Goal: Task Accomplishment & Management: Manage account settings

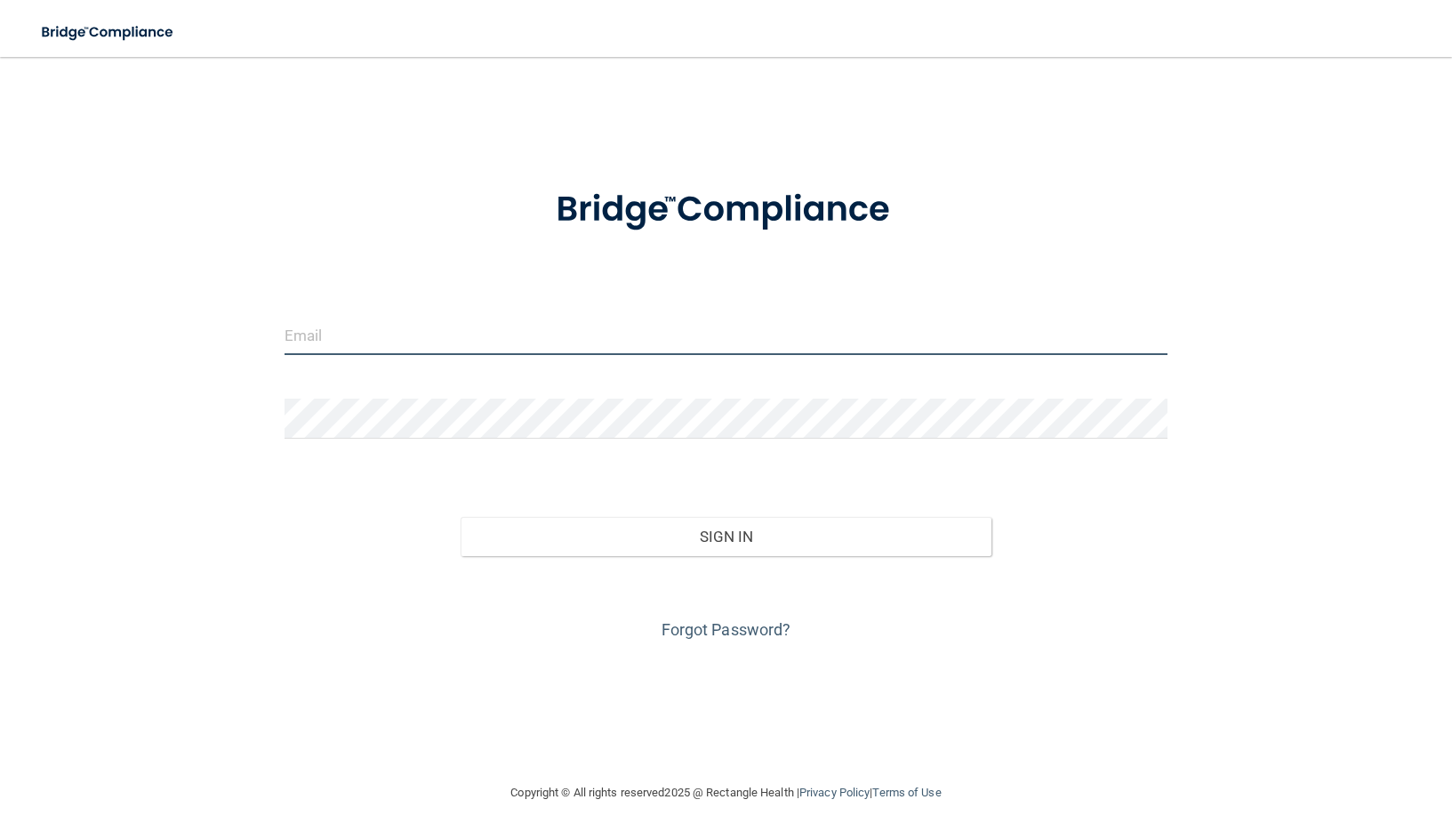
click at [674, 344] on input "email" at bounding box center [726, 335] width 884 height 40
type input "[EMAIL_ADDRESS][DOMAIN_NAME]"
drag, startPoint x: 478, startPoint y: 339, endPoint x: 209, endPoint y: 333, distance: 269.1
click at [209, 333] on div "[EMAIL_ADDRESS][DOMAIN_NAME] Invalid email/password. You don't have permission …" at bounding box center [726, 419] width 1381 height 690
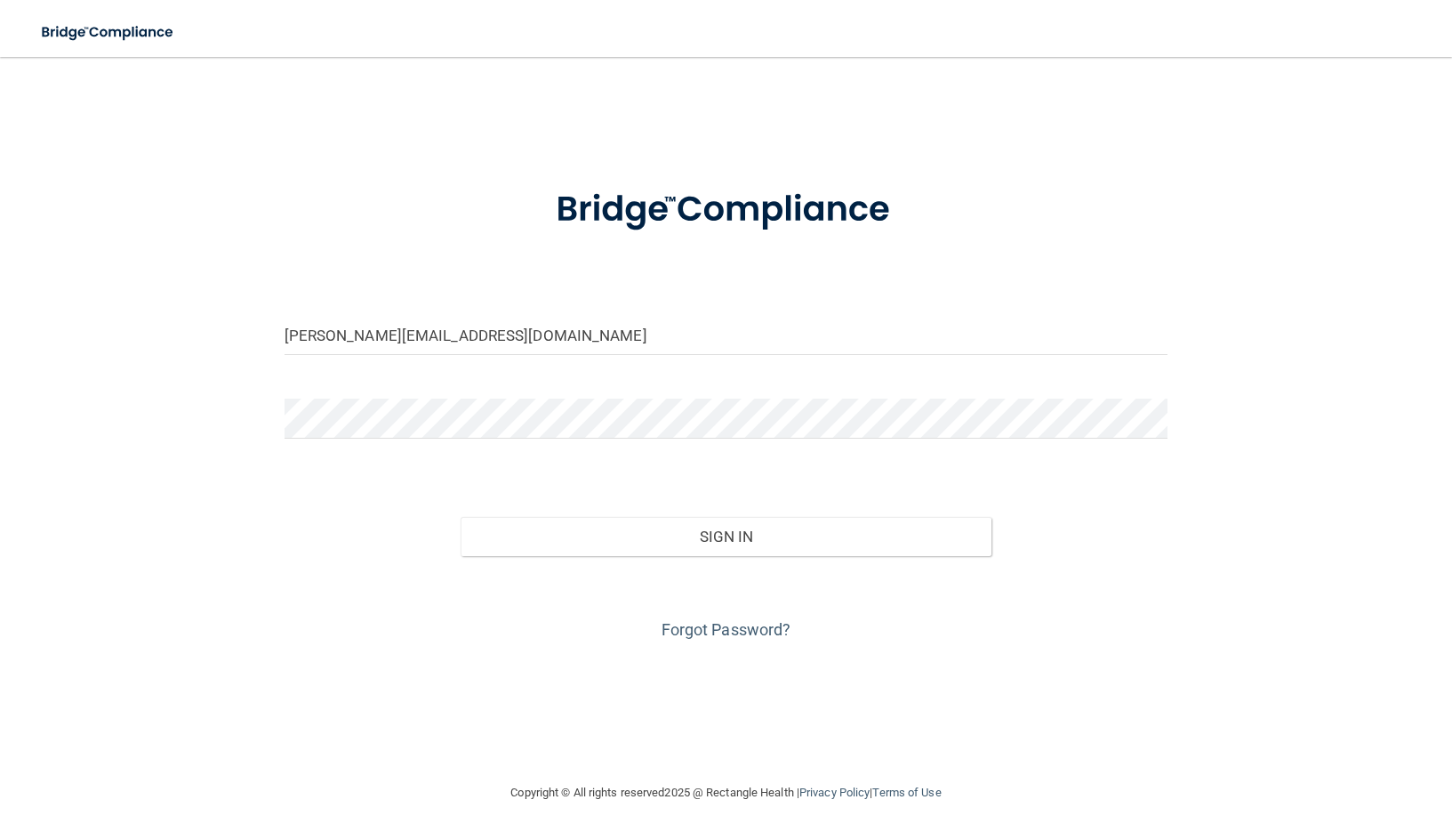
click at [384, 439] on div at bounding box center [726, 425] width 911 height 53
click at [461, 516] on button "Sign In" at bounding box center [726, 535] width 530 height 39
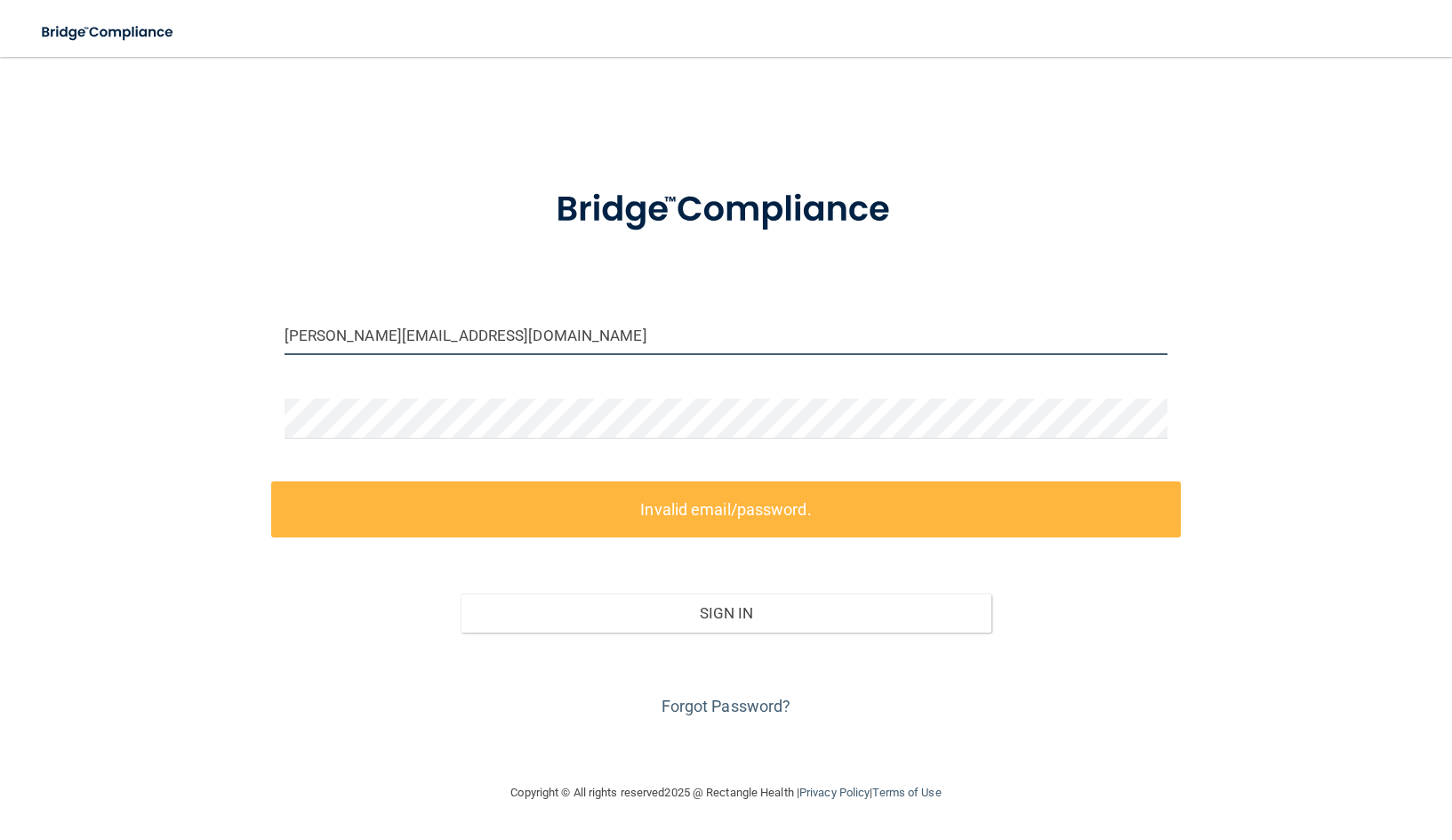
click at [425, 341] on input "[PERSON_NAME][EMAIL_ADDRESS][DOMAIN_NAME]" at bounding box center [726, 335] width 884 height 40
drag, startPoint x: 460, startPoint y: 339, endPoint x: 326, endPoint y: 338, distance: 134.0
click at [326, 338] on input "[PERSON_NAME][EMAIL_ADDRESS][DOMAIN_NAME]" at bounding box center [726, 335] width 884 height 40
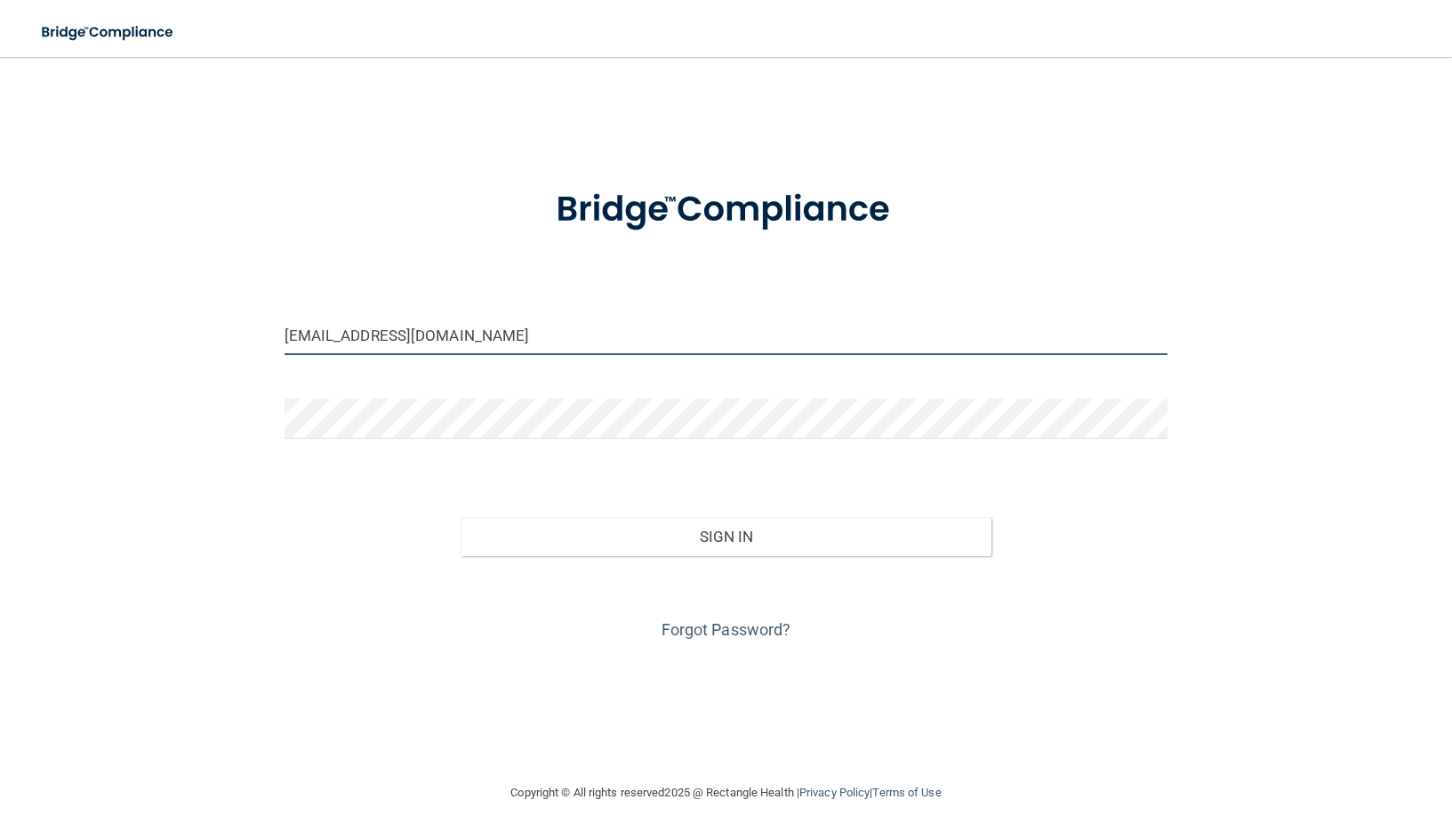
click at [461, 516] on button "Sign In" at bounding box center [726, 535] width 530 height 39
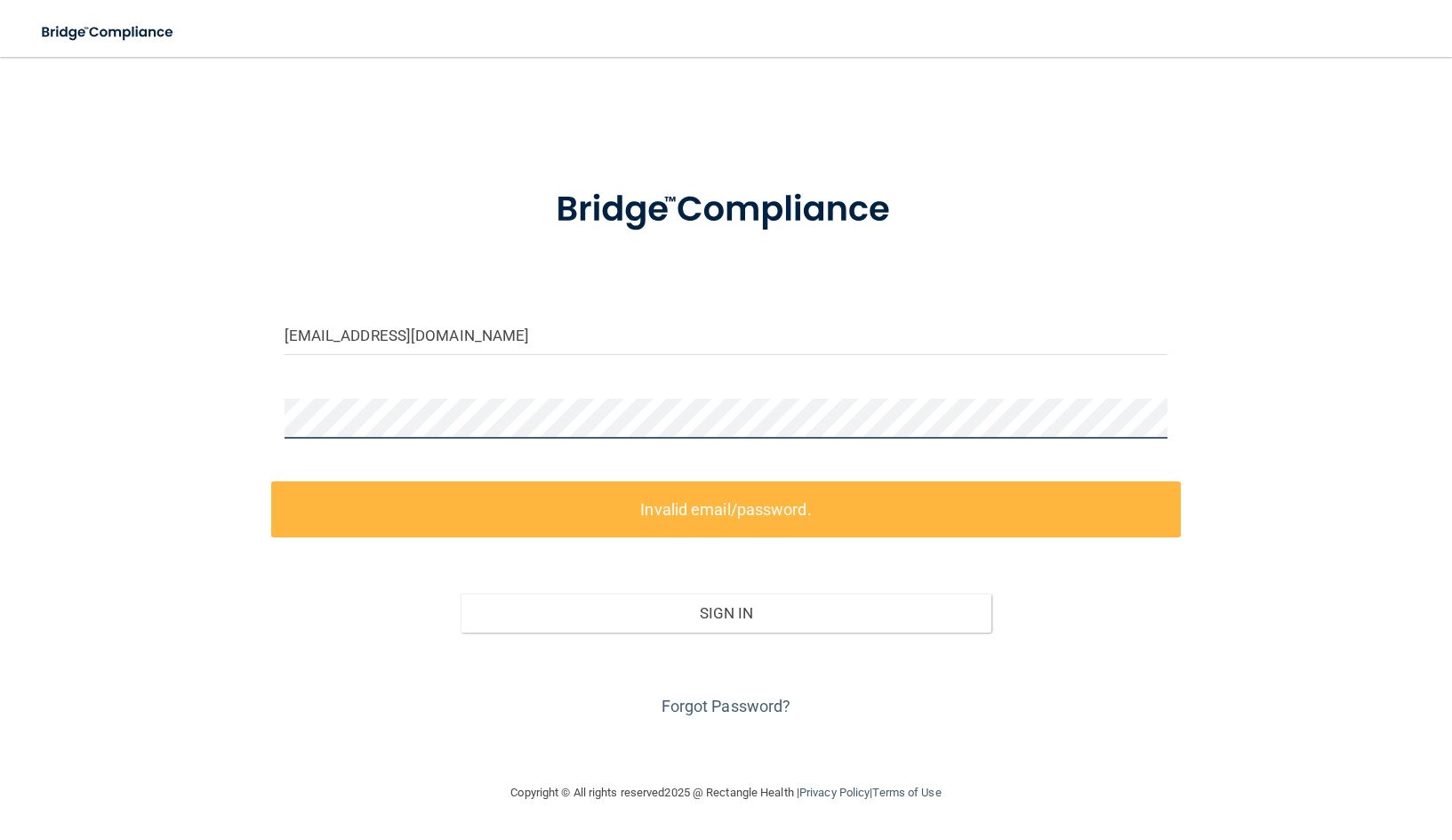
click at [252, 394] on div "[EMAIL_ADDRESS][DOMAIN_NAME] Invalid email/password. You don't have permission …" at bounding box center [726, 419] width 1381 height 690
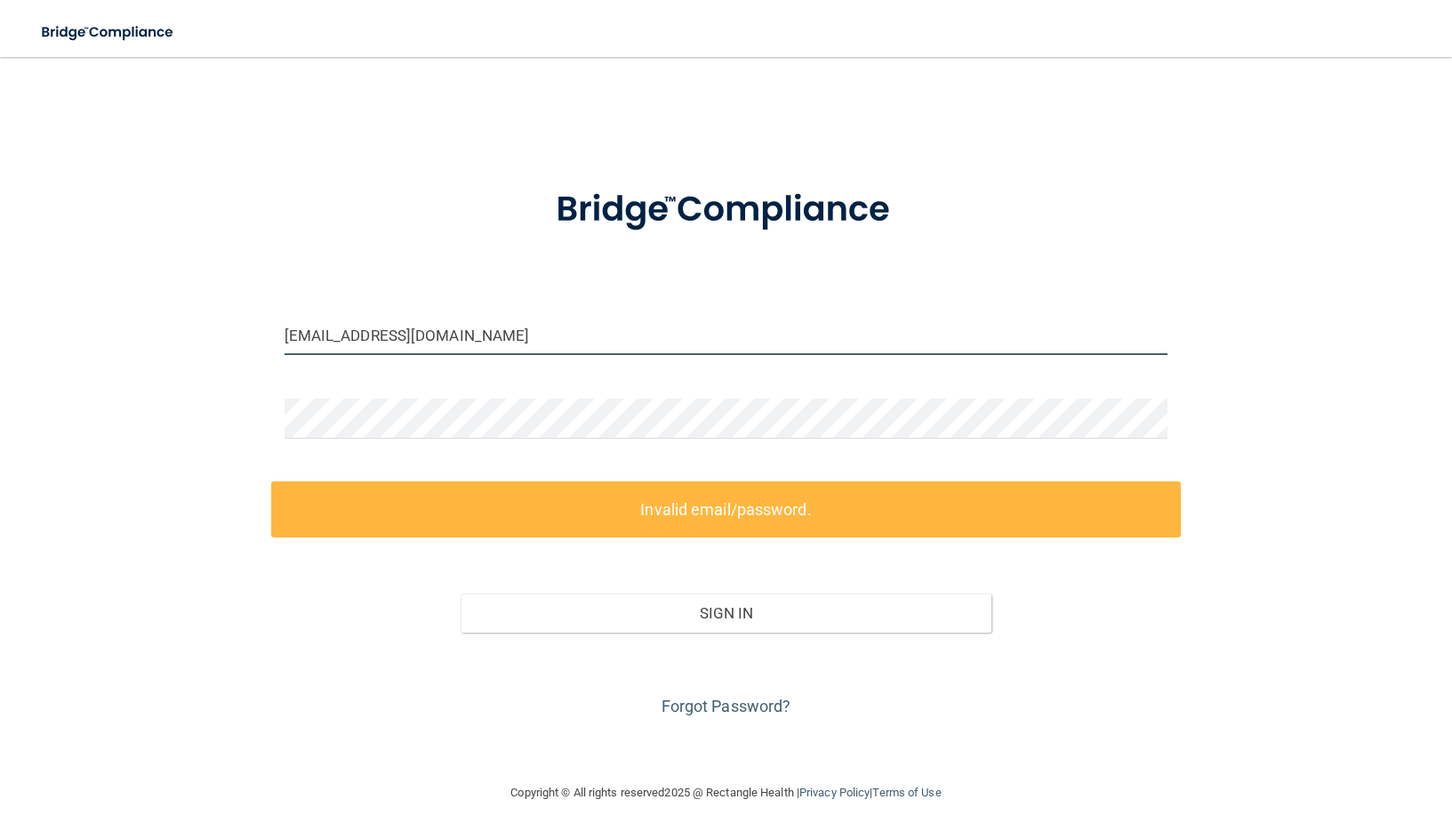
drag, startPoint x: 513, startPoint y: 336, endPoint x: 326, endPoint y: 345, distance: 187.2
click at [326, 345] on input "[EMAIL_ADDRESS][DOMAIN_NAME]" at bounding box center [726, 335] width 884 height 40
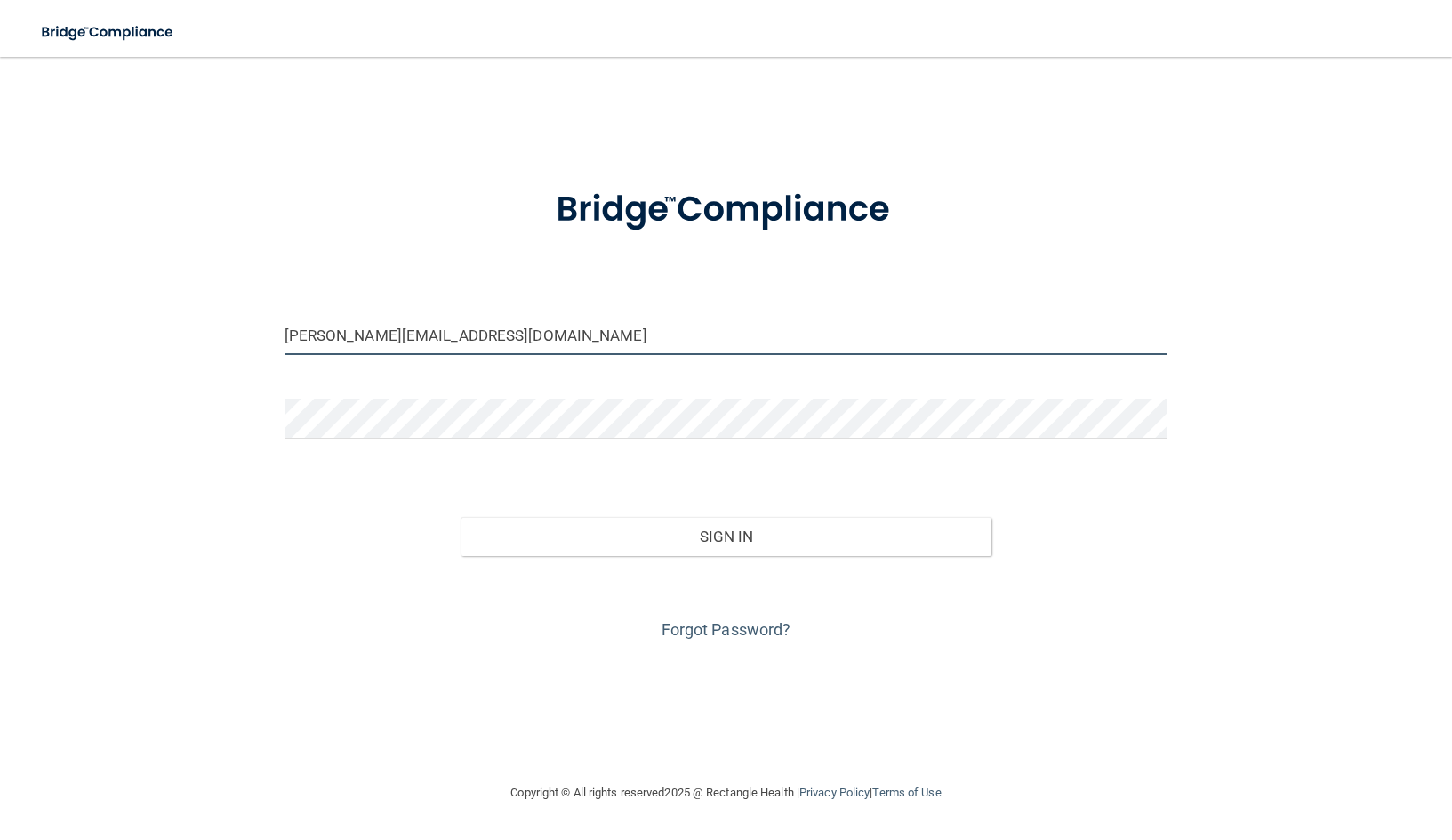
type input "[PERSON_NAME][EMAIL_ADDRESS][DOMAIN_NAME]"
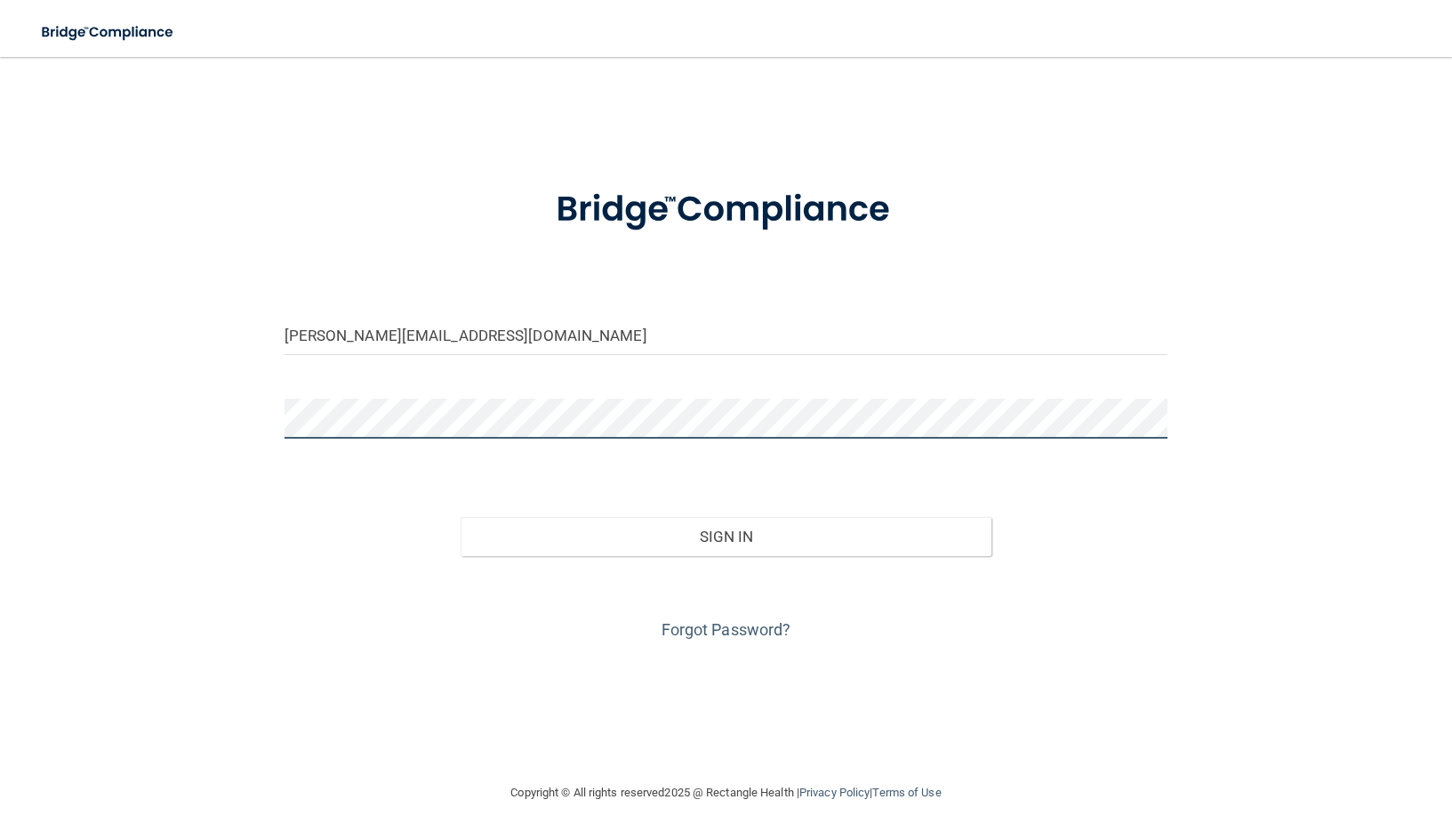
click at [253, 424] on div "[PERSON_NAME][EMAIL_ADDRESS][DOMAIN_NAME] Invalid email/password. You don't hav…" at bounding box center [726, 419] width 1381 height 690
click at [461, 516] on button "Sign In" at bounding box center [726, 535] width 530 height 39
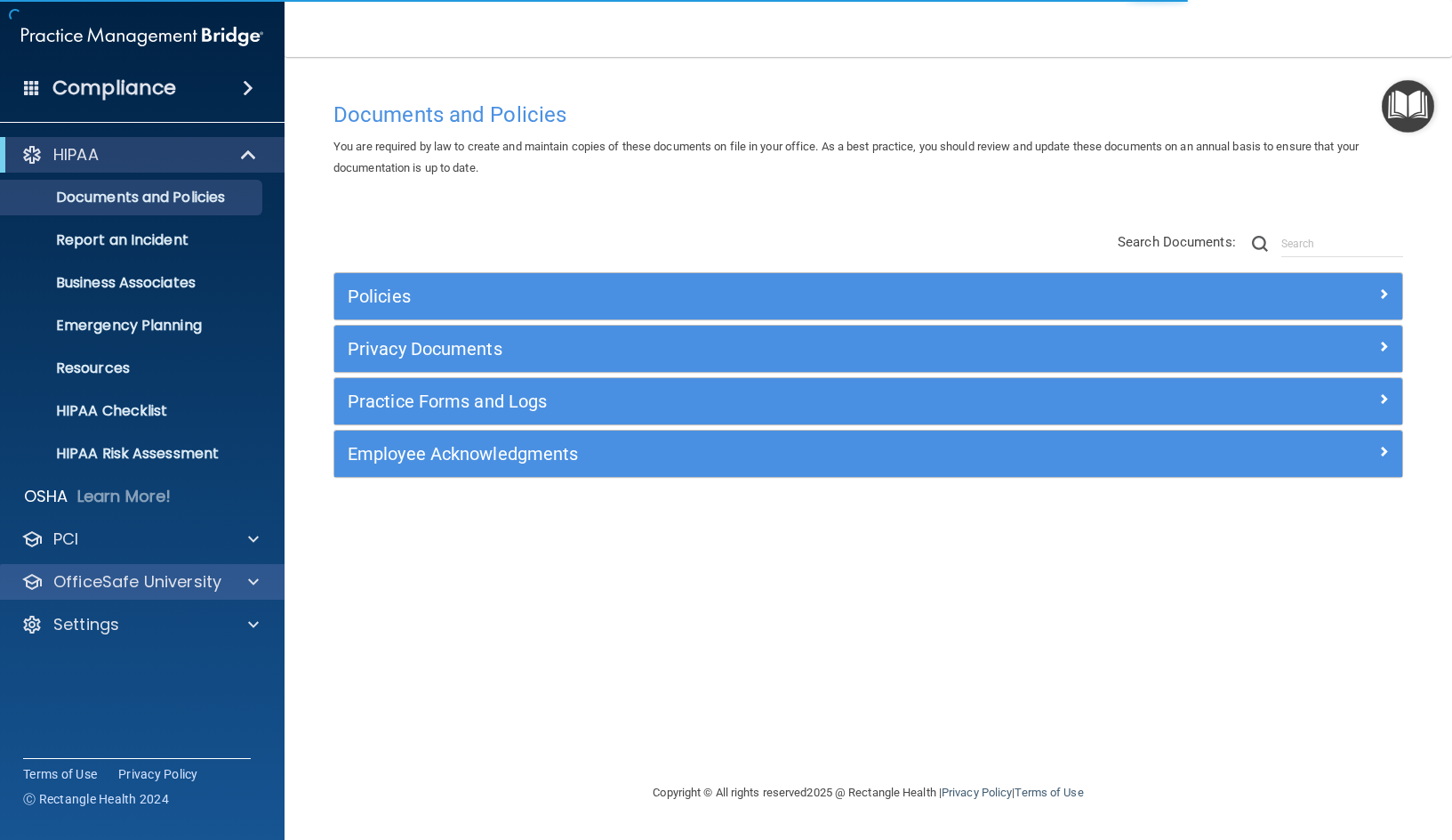
click at [121, 569] on div "OfficeSafe University" at bounding box center [143, 582] width 286 height 36
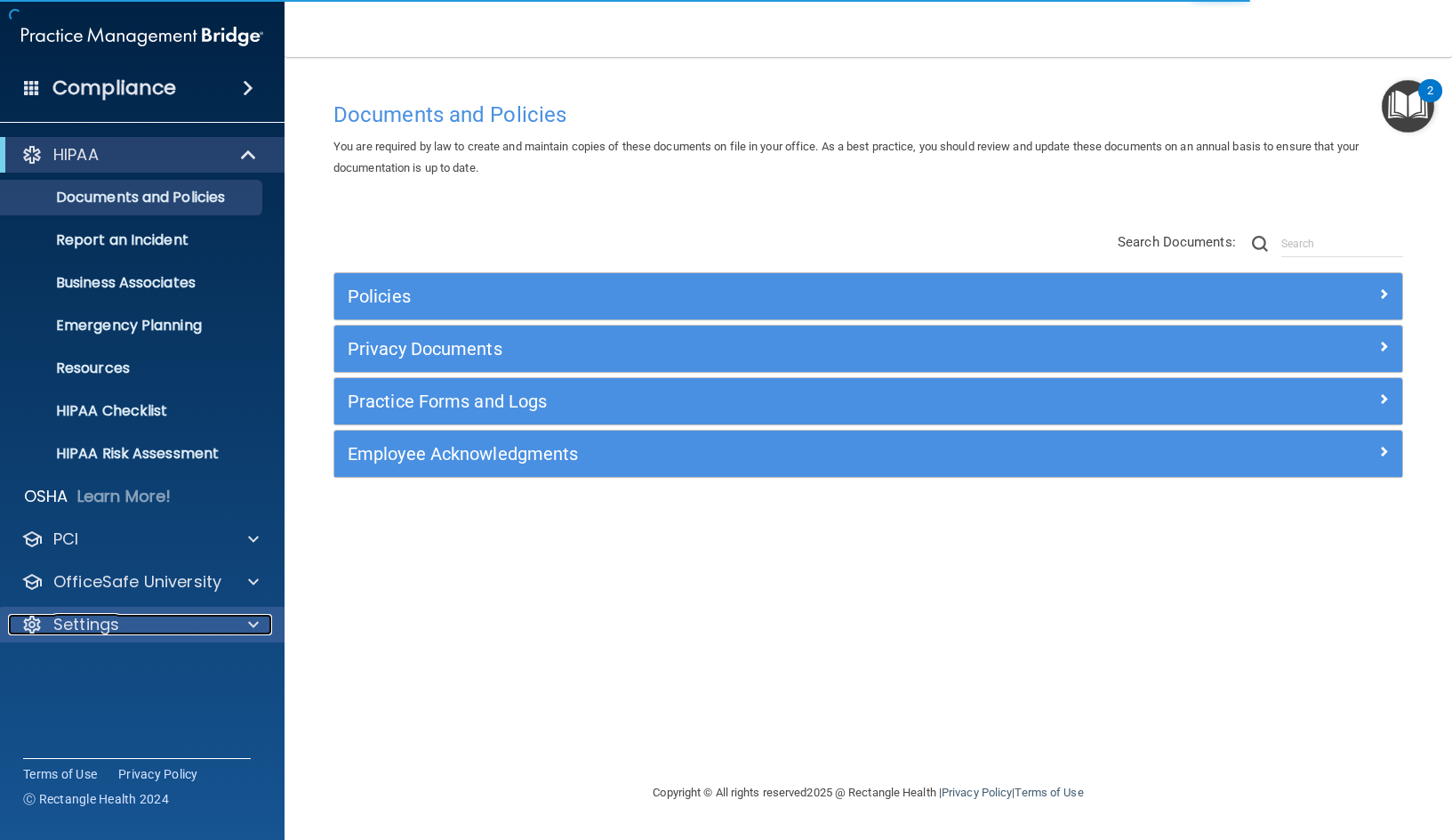
click at [65, 621] on p "Settings" at bounding box center [86, 624] width 66 height 22
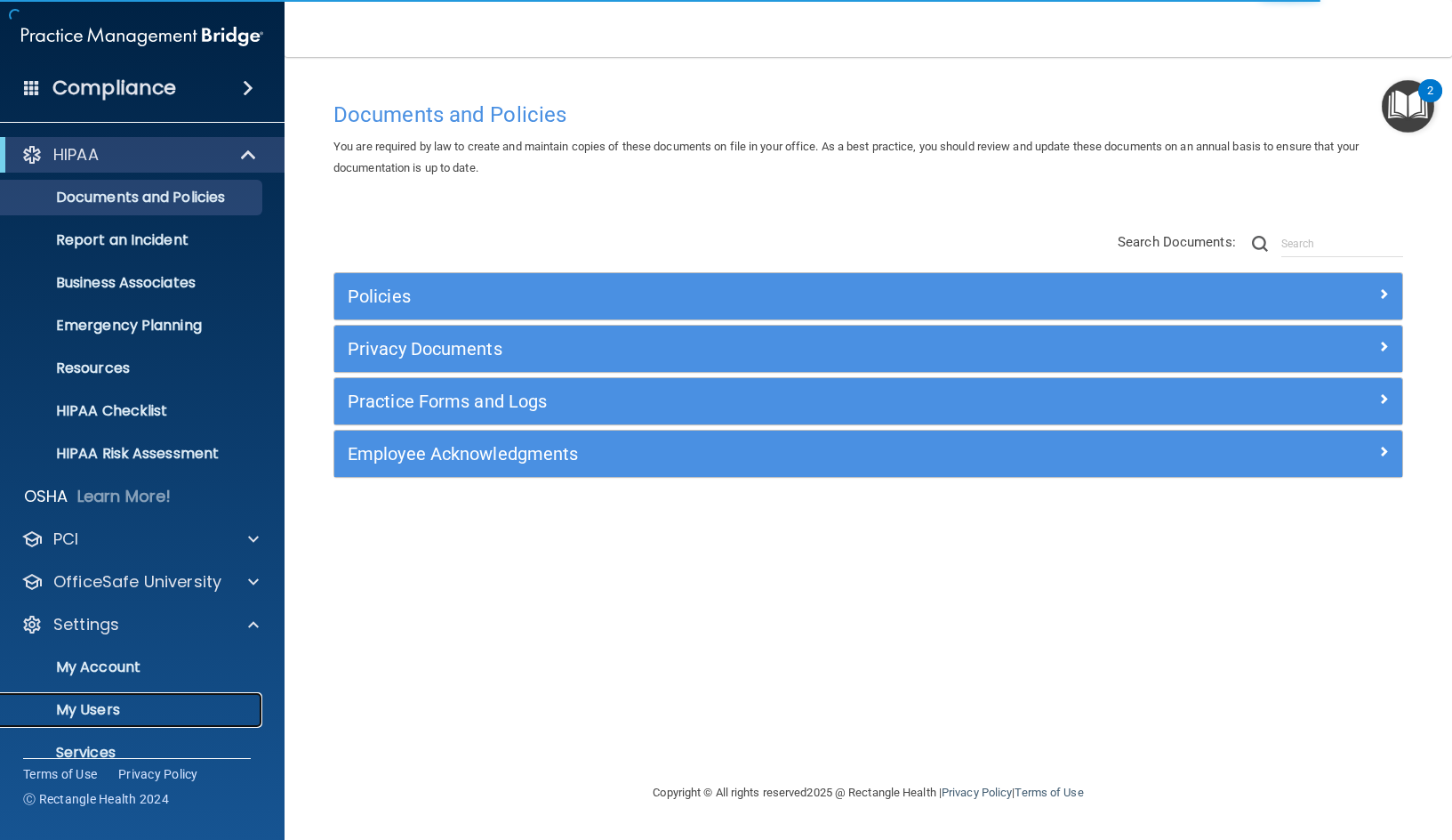
click at [96, 712] on p "My Users" at bounding box center [132, 709] width 243 height 18
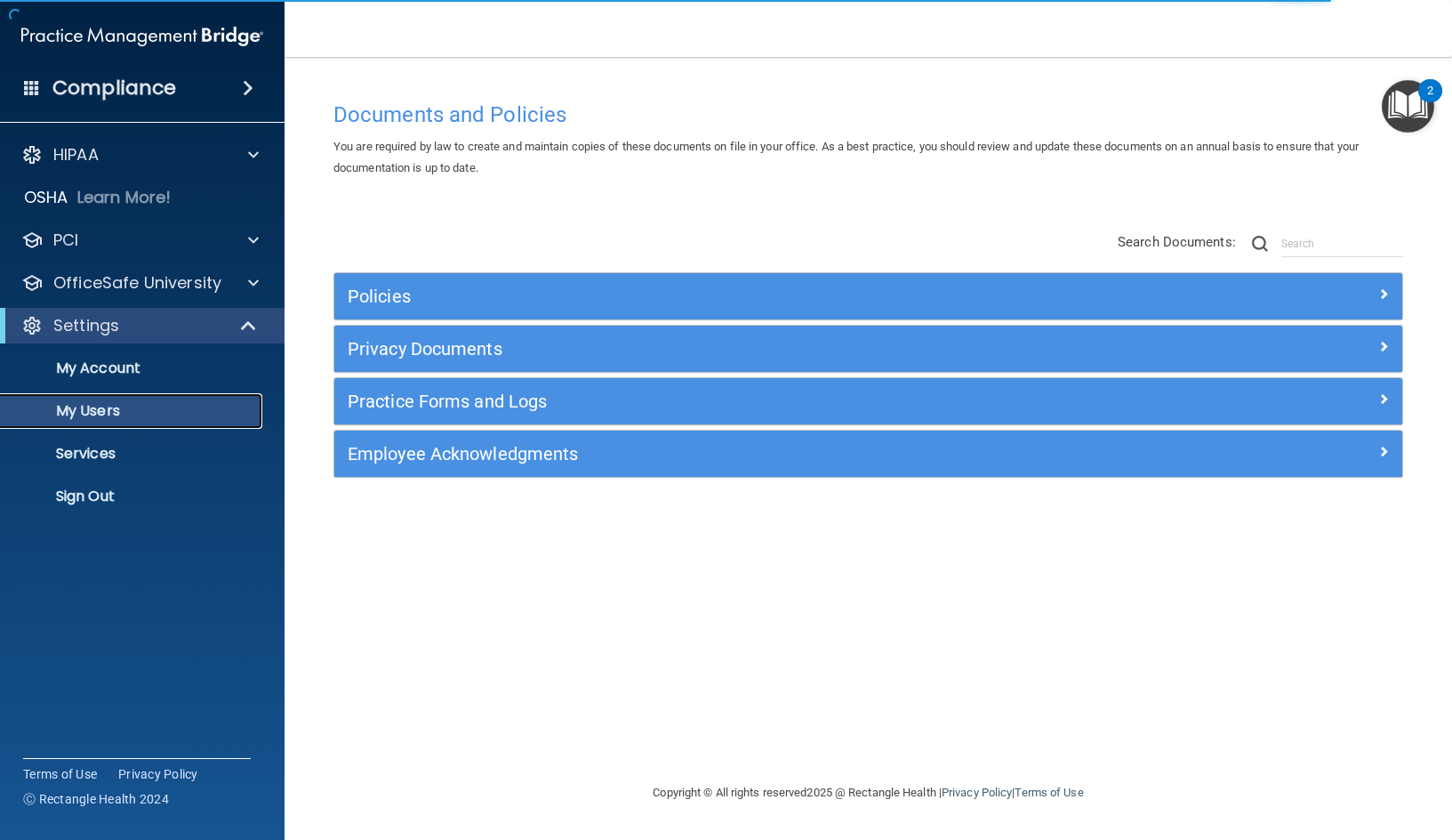
select select "20"
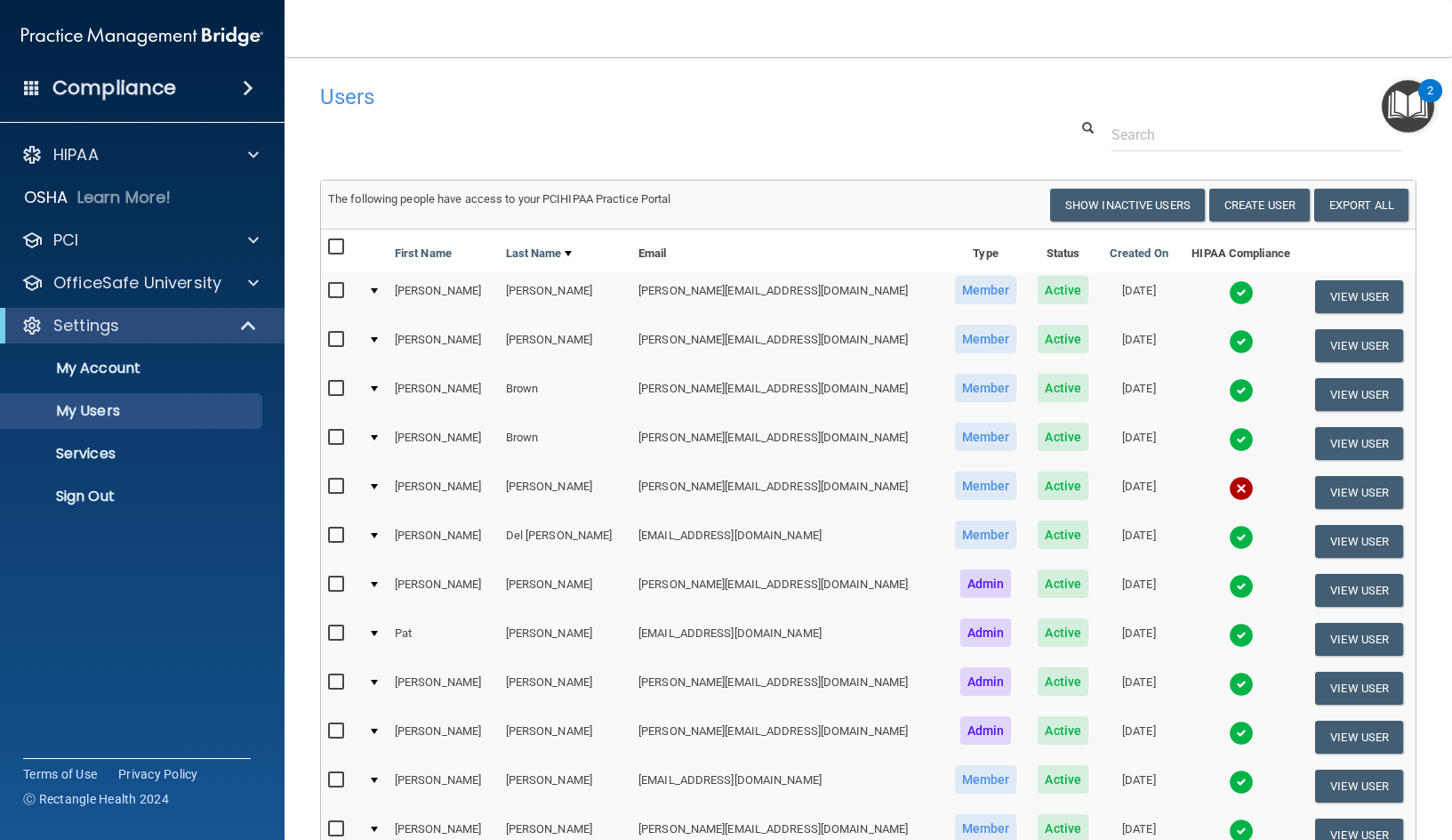
click at [1229, 289] on img at bounding box center [1241, 292] width 25 height 25
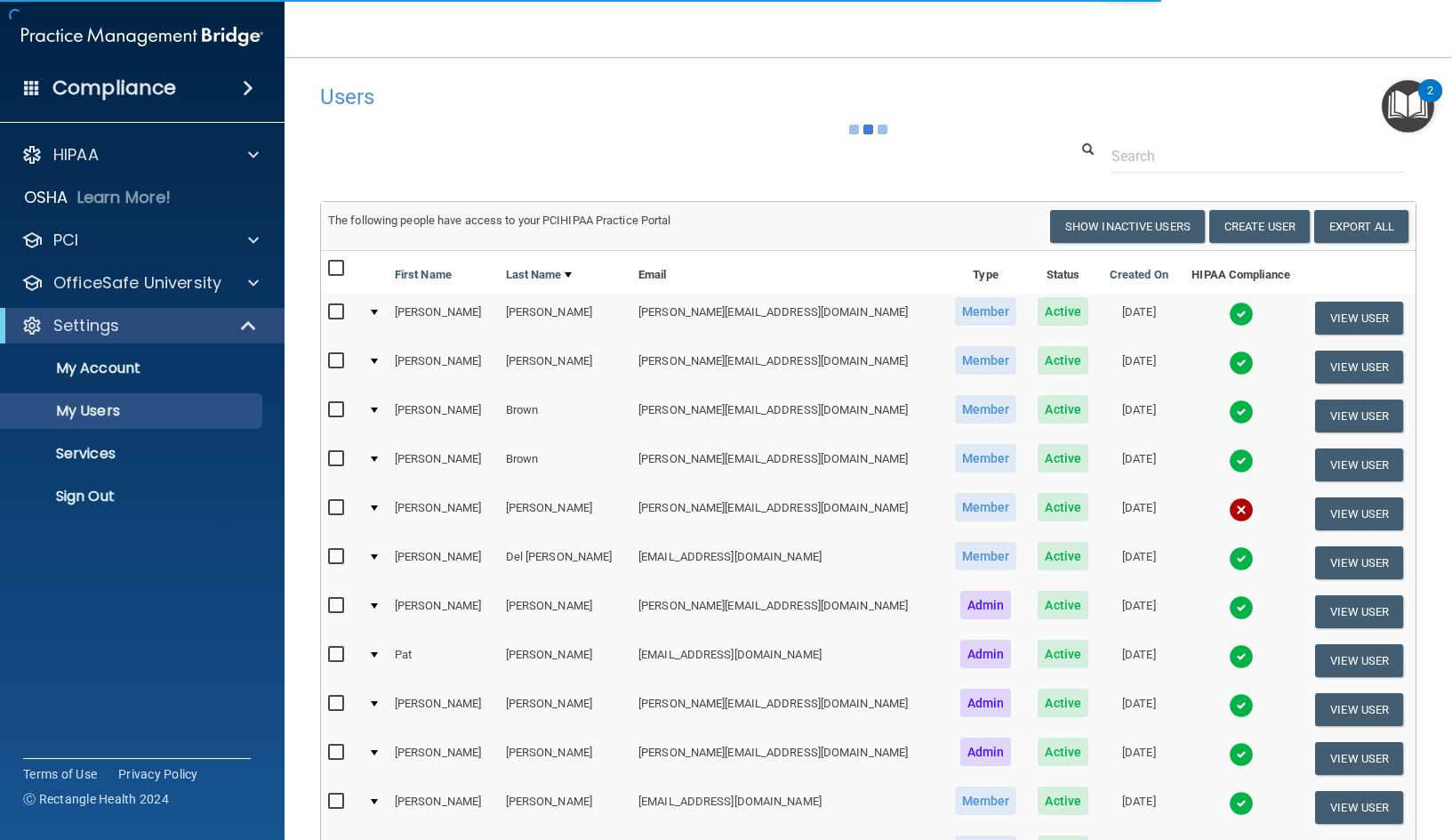
click at [1229, 310] on img at bounding box center [1241, 314] width 25 height 25
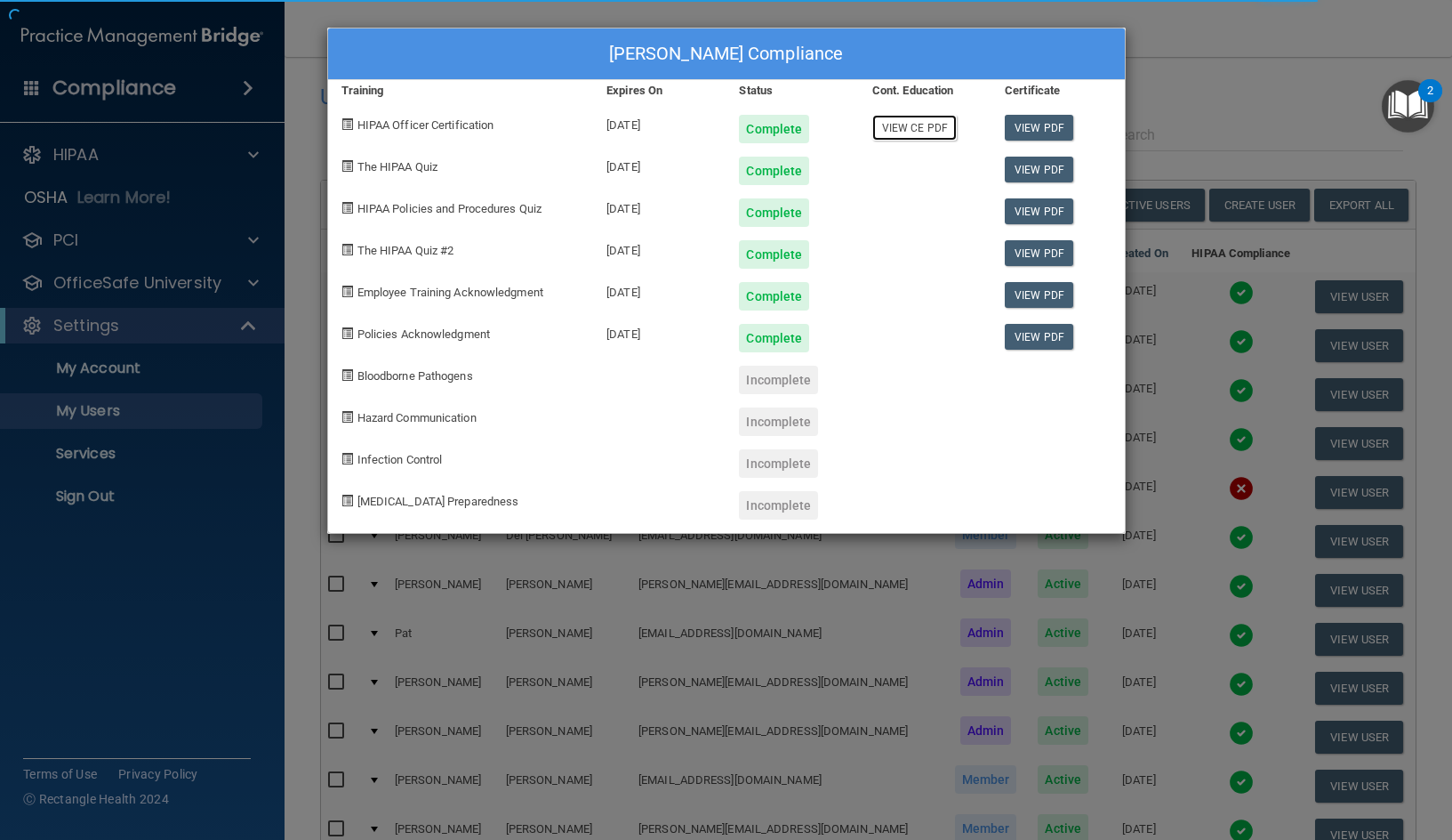
click at [913, 127] on link "View CE PDF" at bounding box center [914, 127] width 84 height 26
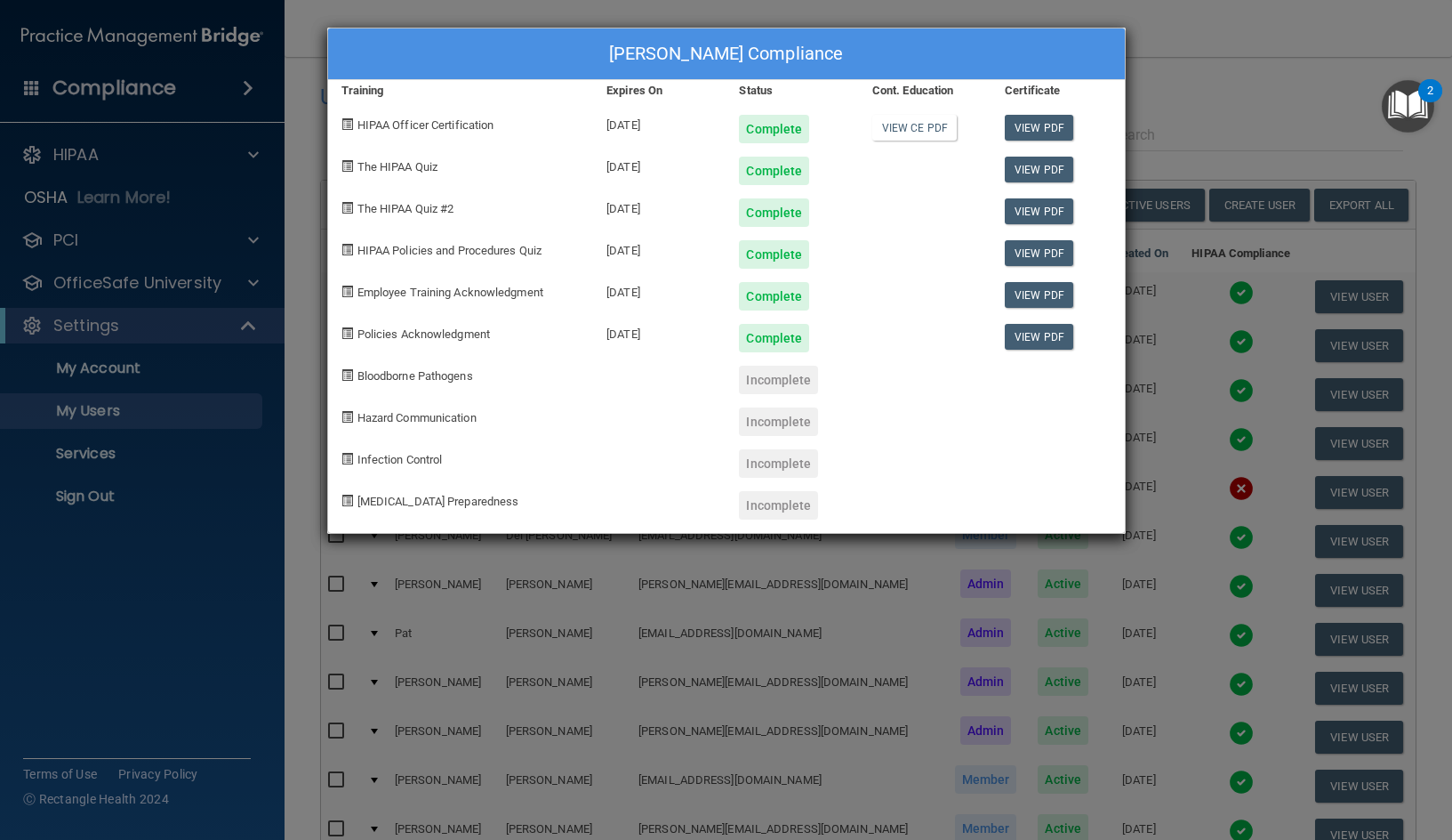
click at [1168, 83] on div "[PERSON_NAME] Compliance Training Expires On Status Cont. Education Certificate…" at bounding box center [726, 420] width 1452 height 840
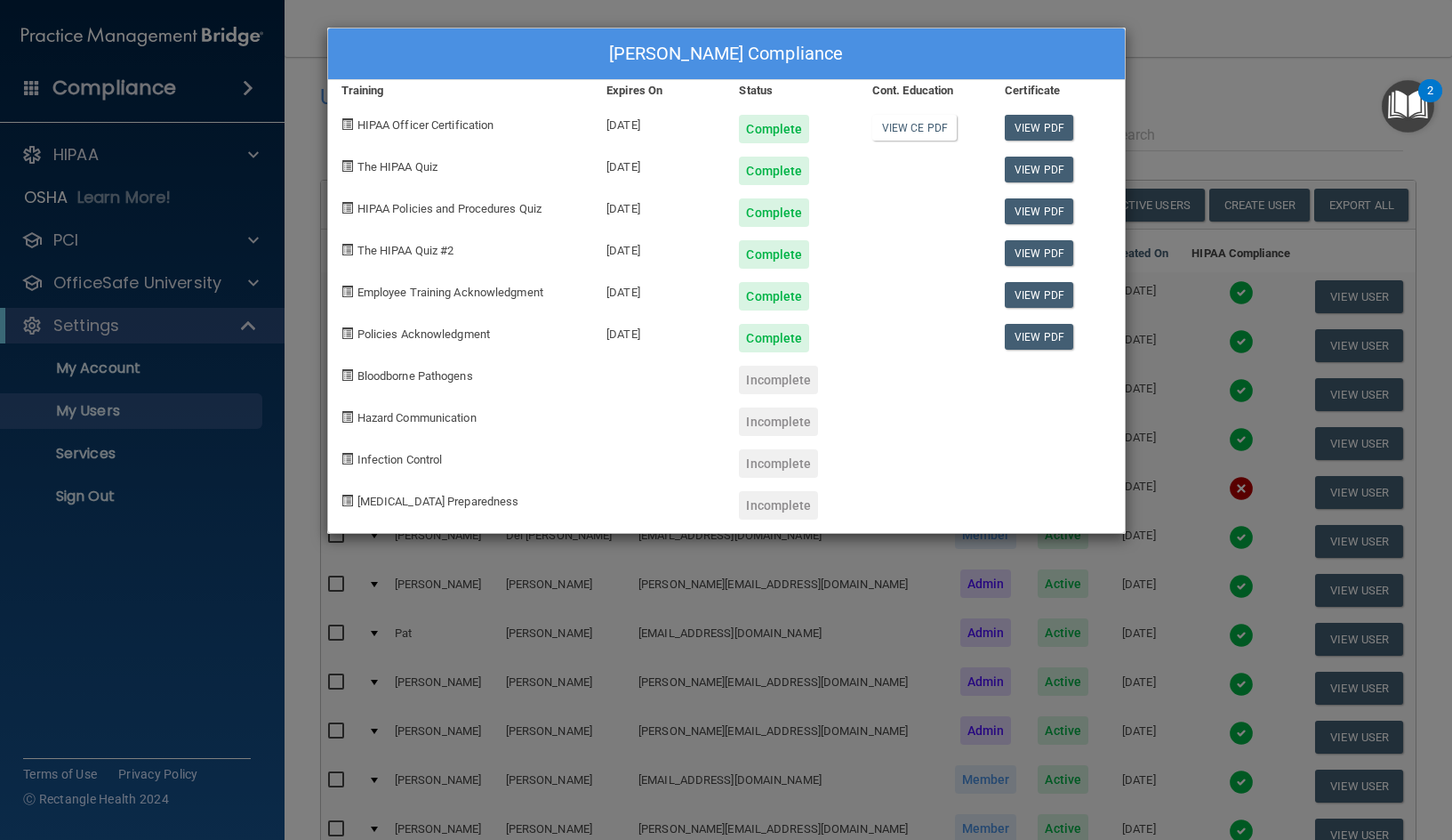
click at [1155, 116] on div "[PERSON_NAME] Compliance Training Expires On Status Cont. Education Certificate…" at bounding box center [726, 420] width 1452 height 840
